Goal: Manage account settings

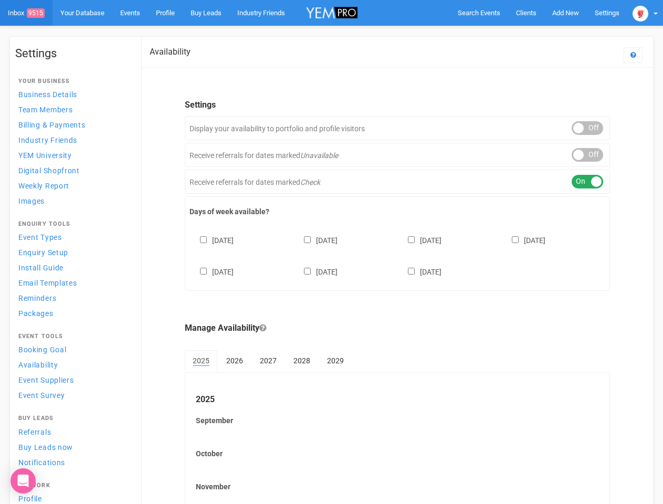
click at [331, 252] on div "[DATE] [DATE] [DATE] [DATE] [DATE] [DATE] [DATE]" at bounding box center [397, 250] width 416 height 63
click at [479, 13] on span "Search Events" at bounding box center [479, 13] width 43 height 8
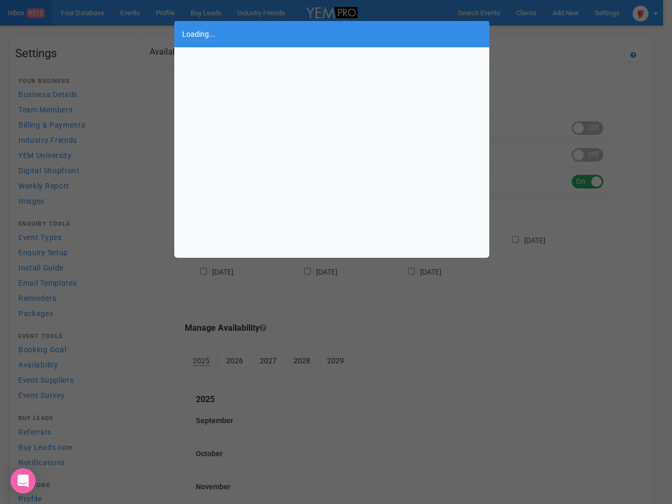
click at [541, 34] on div "Loading..." at bounding box center [336, 252] width 672 height 504
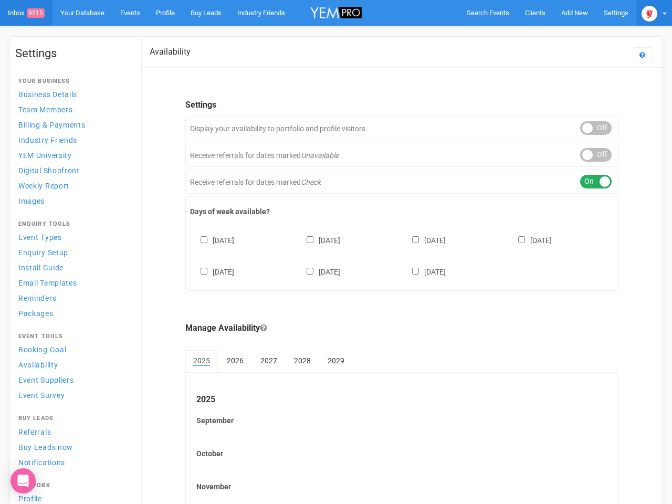
click at [645, 13] on img at bounding box center [649, 14] width 16 height 16
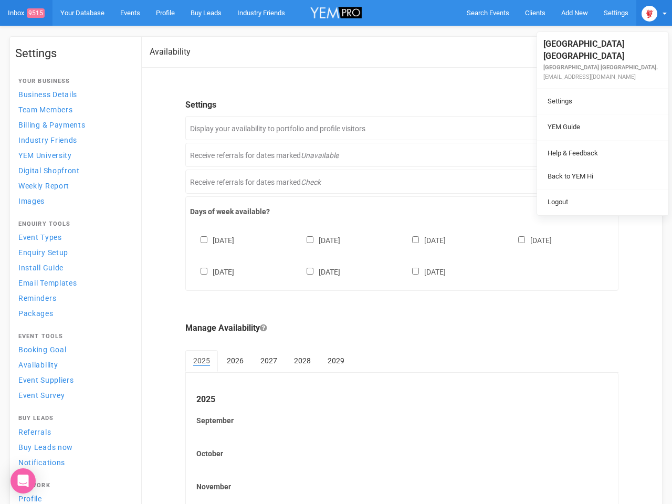
click at [587, 128] on div "ON OFF" at bounding box center [595, 128] width 31 height 14
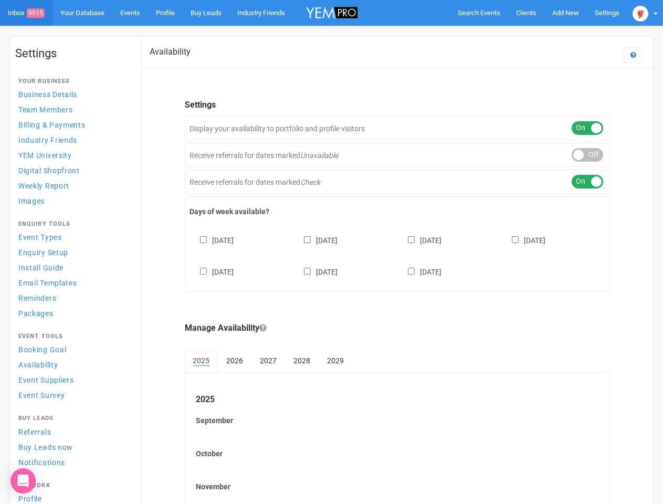
click at [587, 155] on div "ON OFF" at bounding box center [586, 155] width 31 height 14
click at [587, 182] on div "ON OFF" at bounding box center [586, 182] width 31 height 14
click at [397, 254] on div "[DATE] [DATE] [DATE] [DATE] [DATE] [DATE] [DATE]" at bounding box center [397, 250] width 416 height 63
